Goal: Task Accomplishment & Management: Use online tool/utility

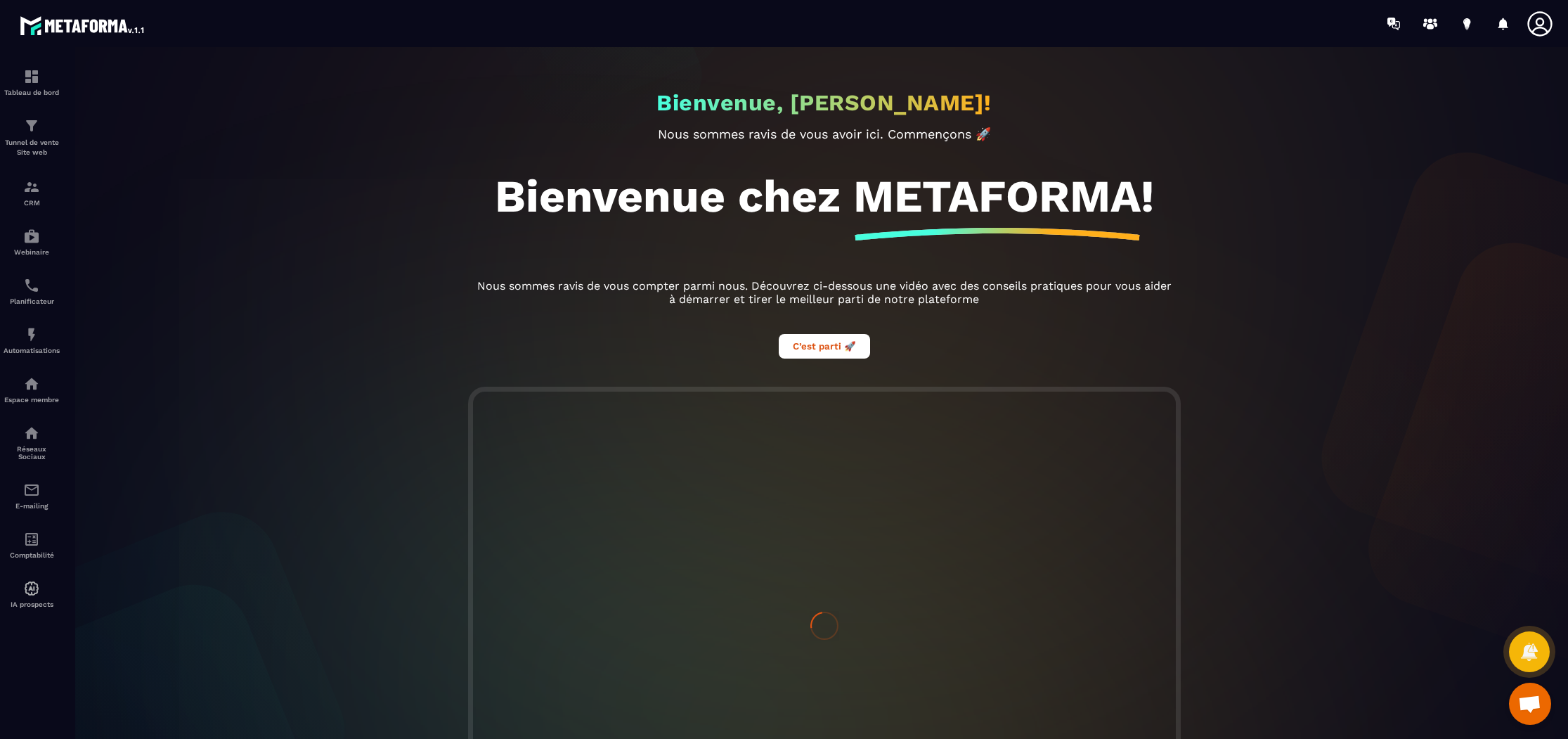
scroll to position [448, 0]
click at [29, 196] on div "CRM" at bounding box center [32, 192] width 56 height 28
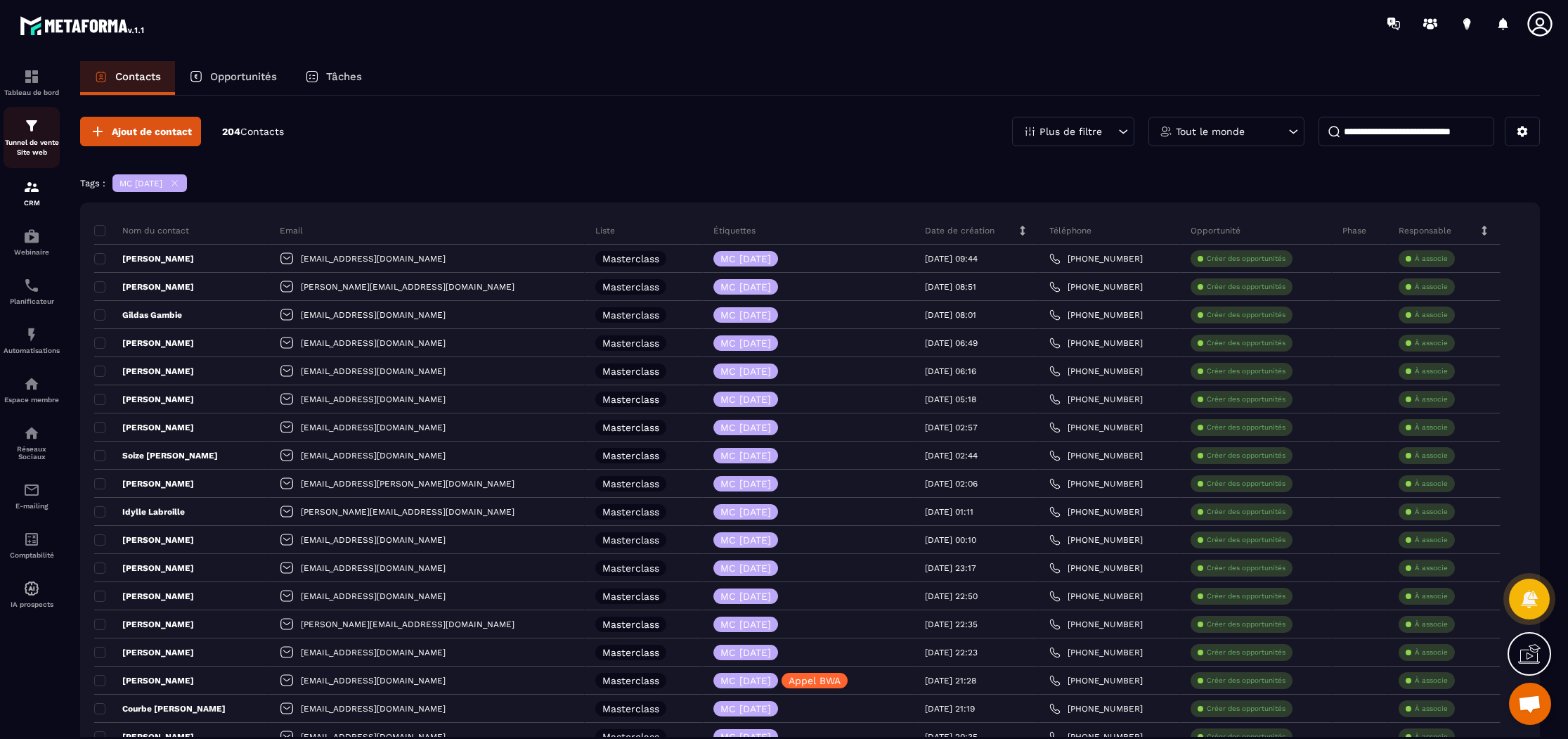
click at [40, 142] on p "Tunnel de vente Site web" at bounding box center [32, 147] width 56 height 19
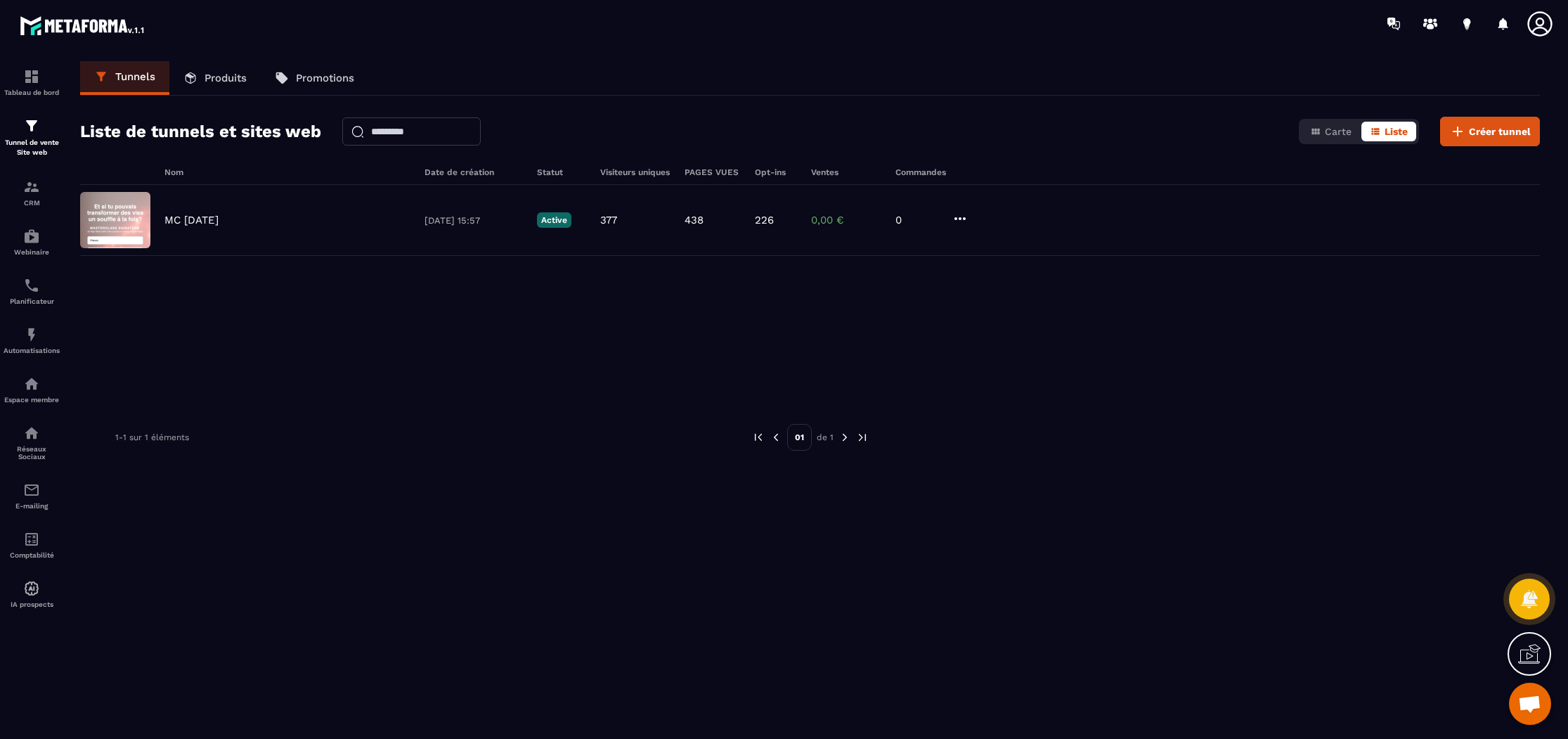
click at [205, 80] on p "Produits" at bounding box center [226, 78] width 42 height 13
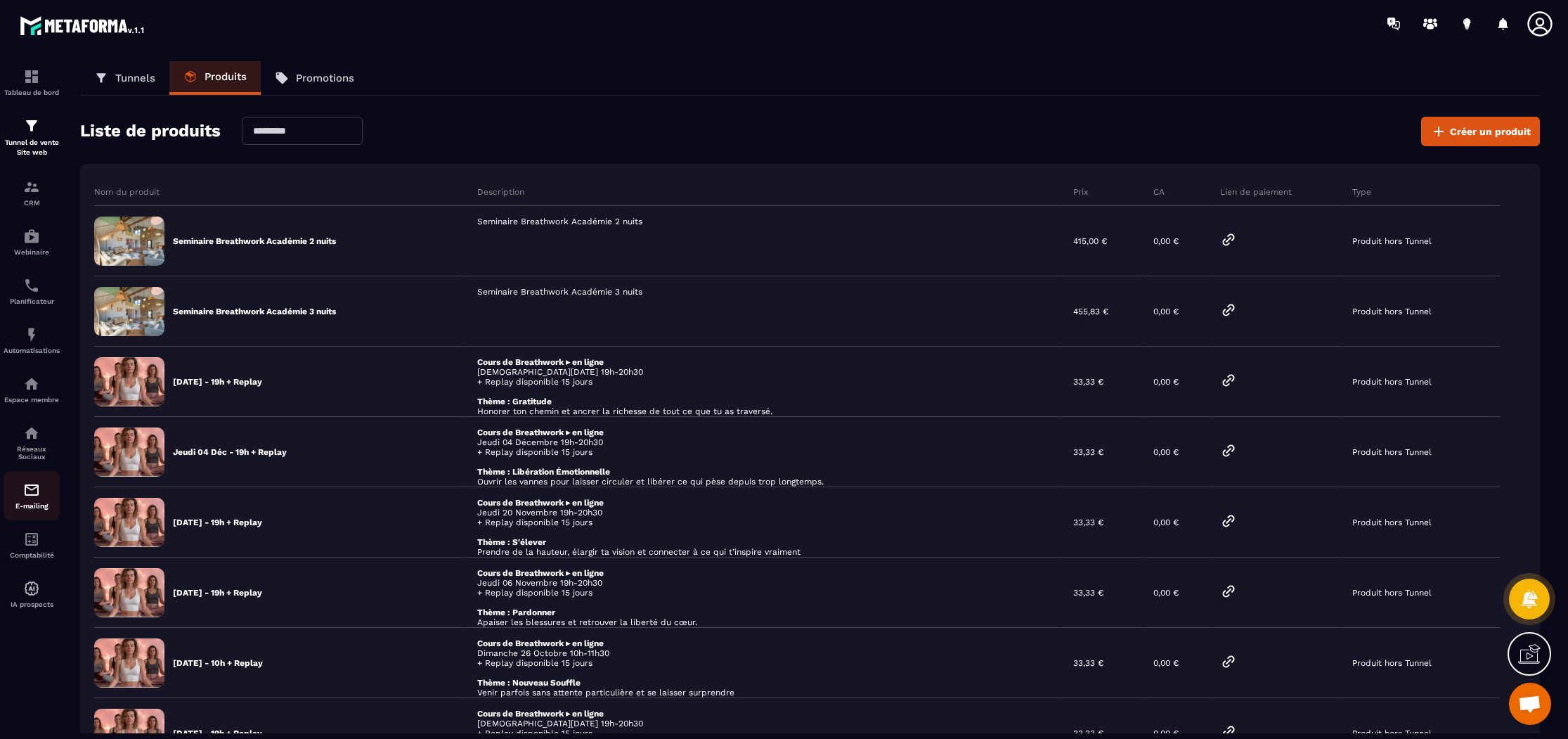
click at [32, 510] on p "E-mailing" at bounding box center [32, 506] width 56 height 8
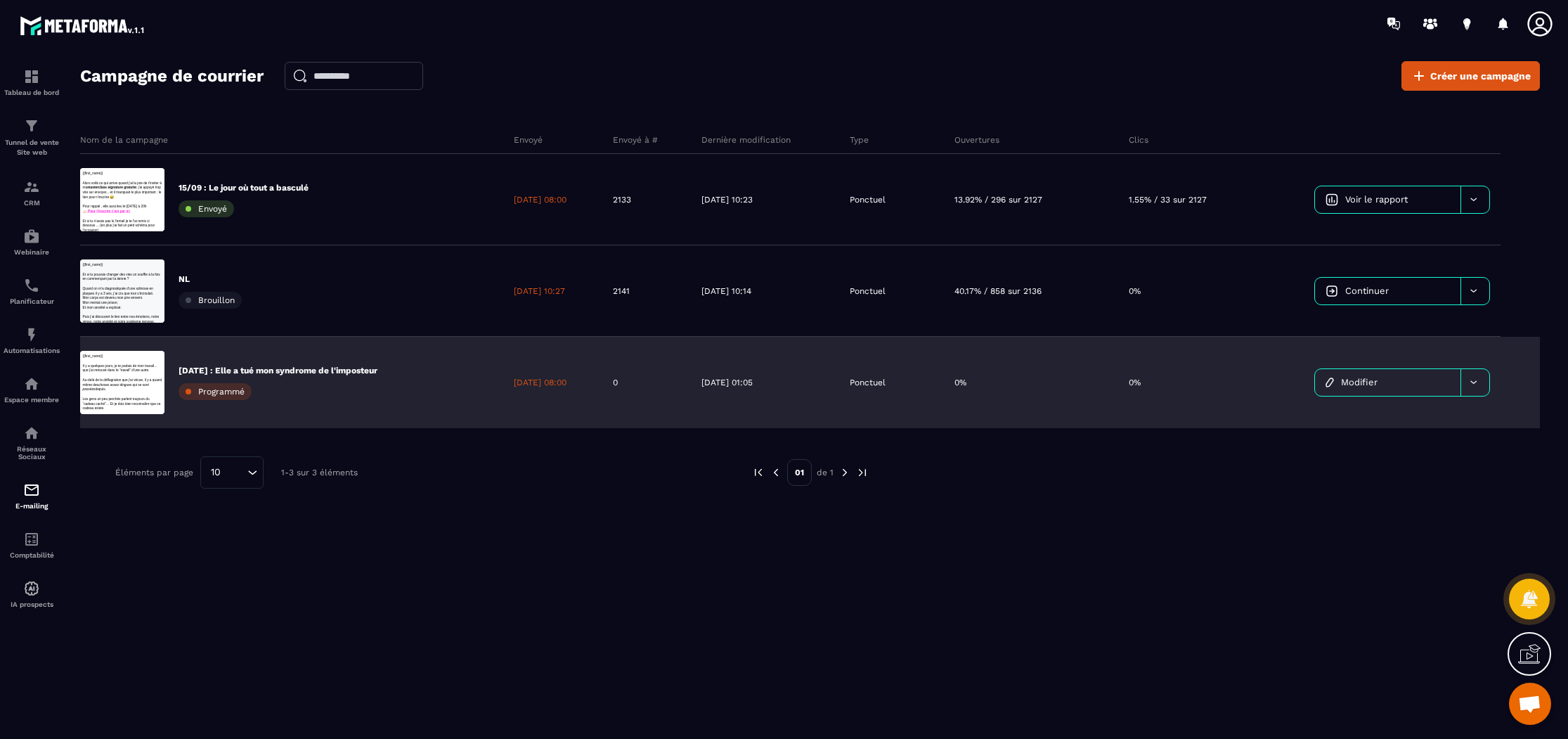
click at [300, 371] on p "[DATE] : Elle a tué mon syndrome de l'imposteur" at bounding box center [278, 371] width 199 height 11
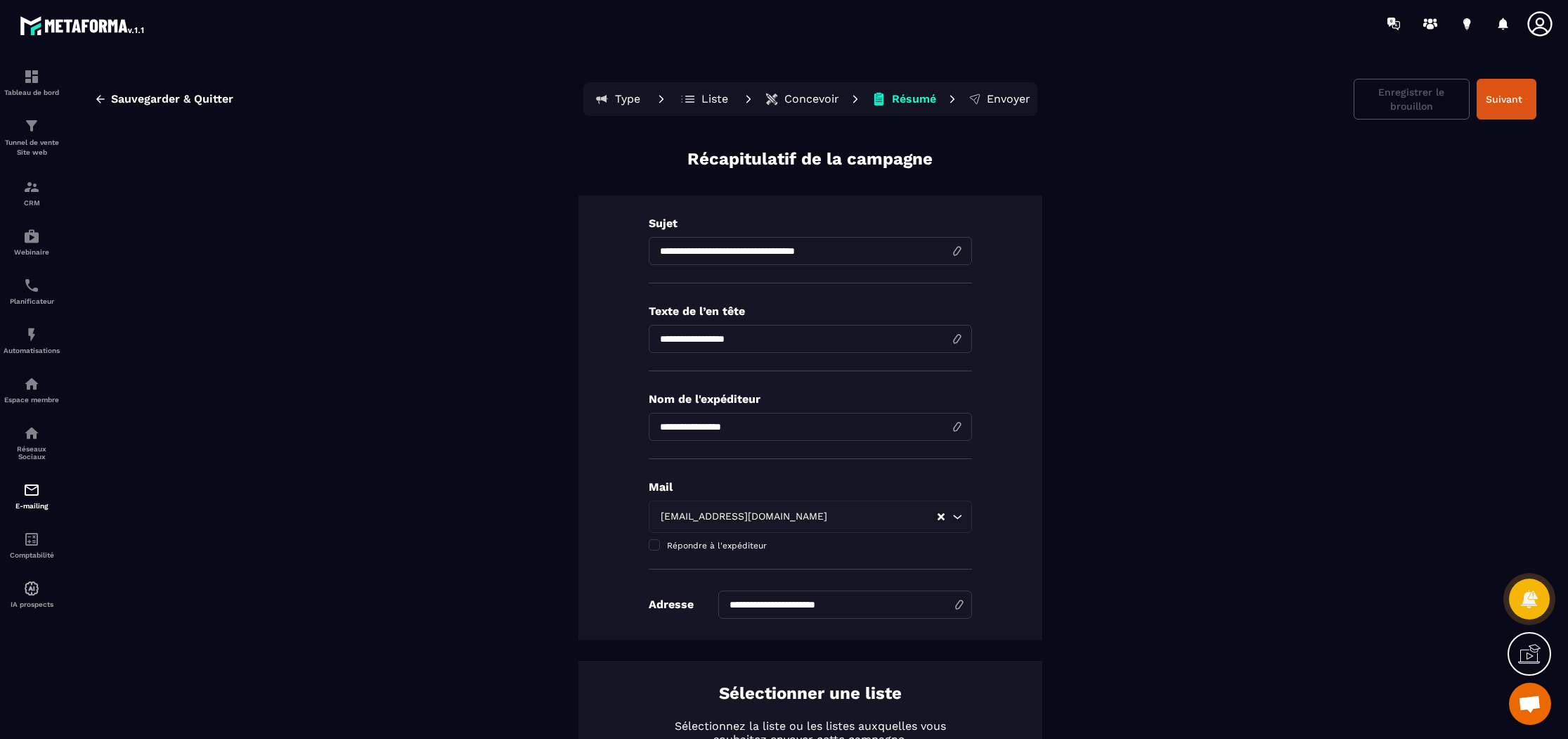
click at [784, 97] on p "Concevoir" at bounding box center [812, 99] width 55 height 14
